Goal: Transaction & Acquisition: Purchase product/service

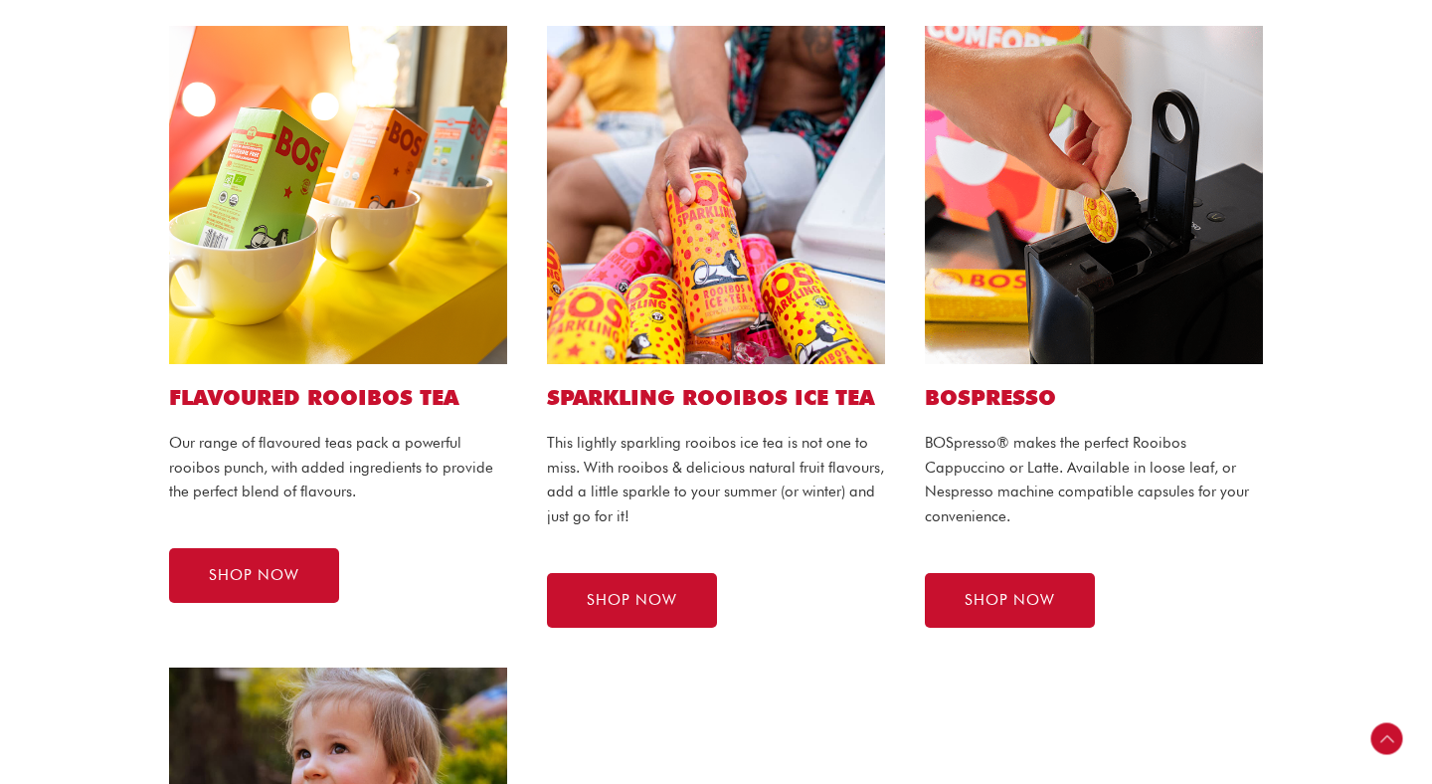
scroll to position [1031, 0]
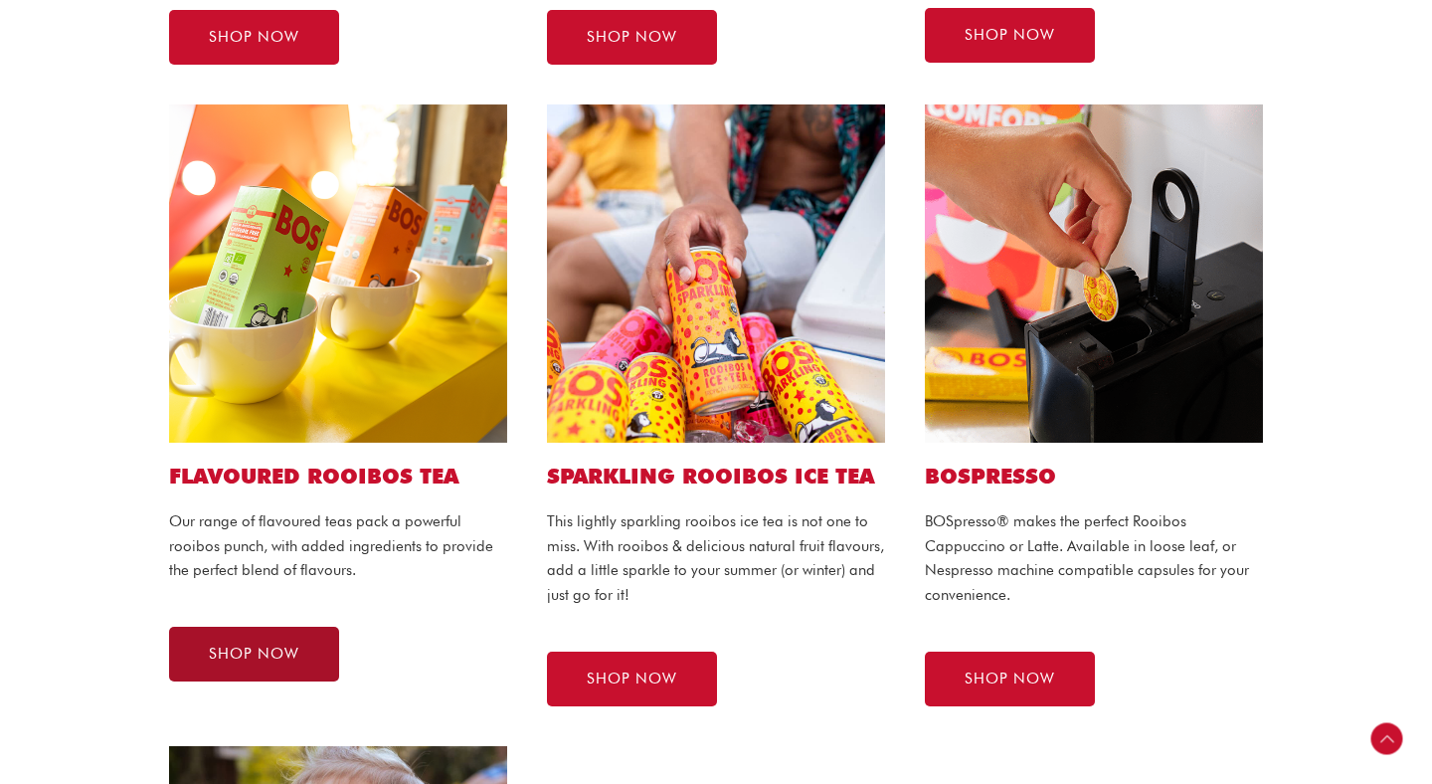
click at [238, 639] on link "SHOP NOW" at bounding box center [254, 654] width 170 height 55
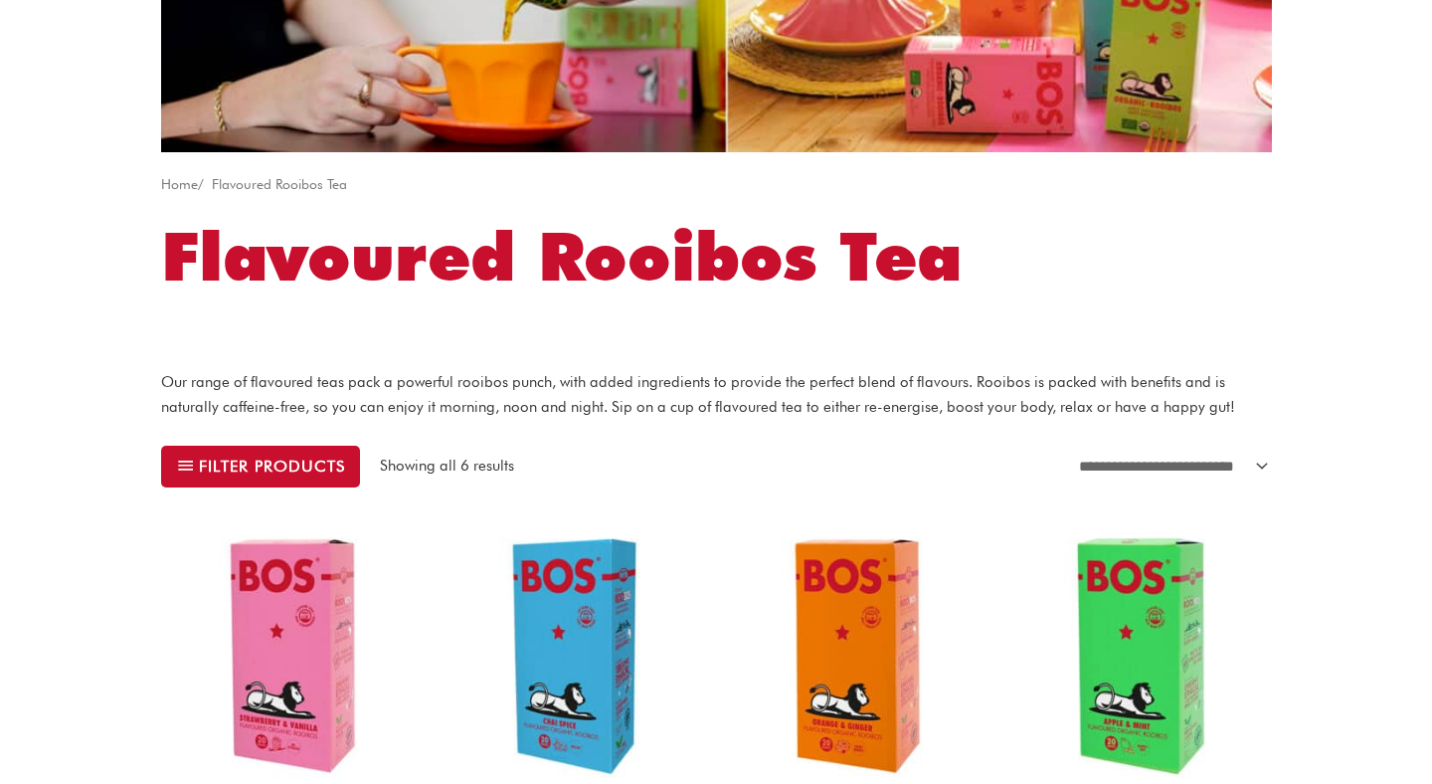
scroll to position [260, 0]
